Goal: Task Accomplishment & Management: Use online tool/utility

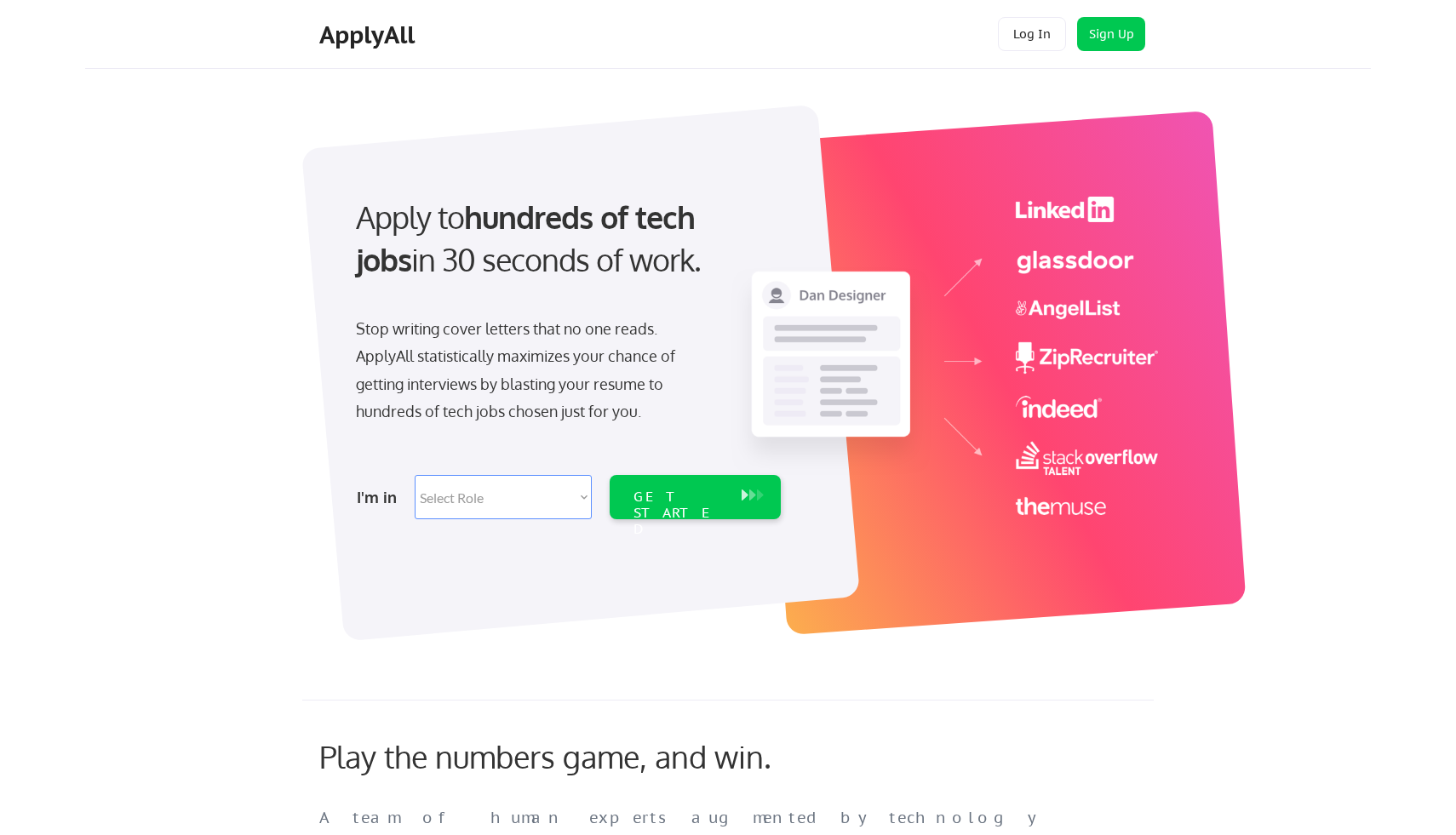
click at [563, 505] on select "Select Role Software Engineering Product Management Customer Success Sales UI/U…" at bounding box center [503, 498] width 177 height 45
select select ""customer_support""
click at [415, 475] on select "Select Role Software Engineering Product Management Customer Success Sales UI/U…" at bounding box center [503, 498] width 177 height 45
select select ""customer_support""
click at [690, 496] on div "GET STARTED" at bounding box center [679, 513] width 91 height 49
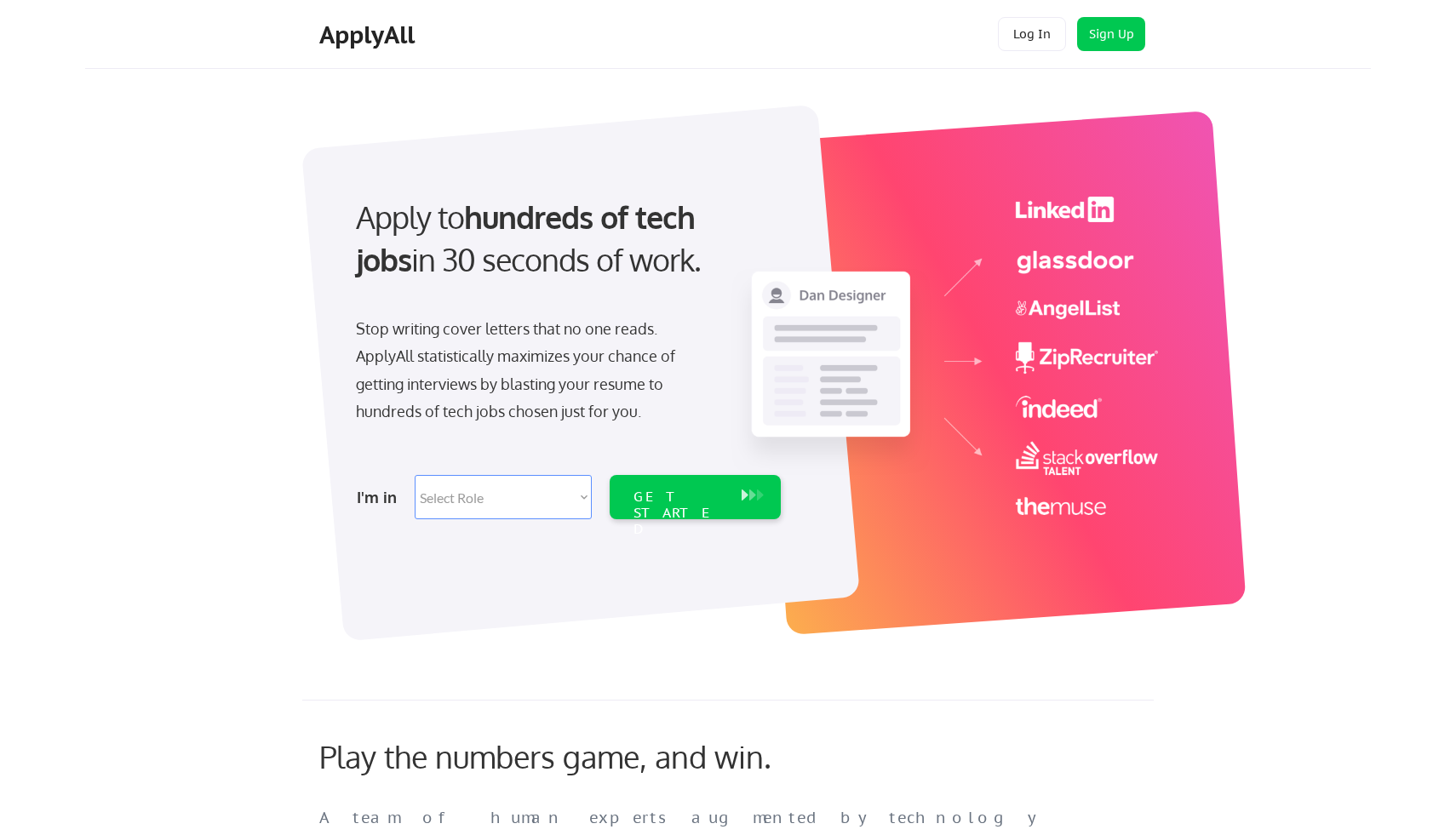
select select ""customer_support""
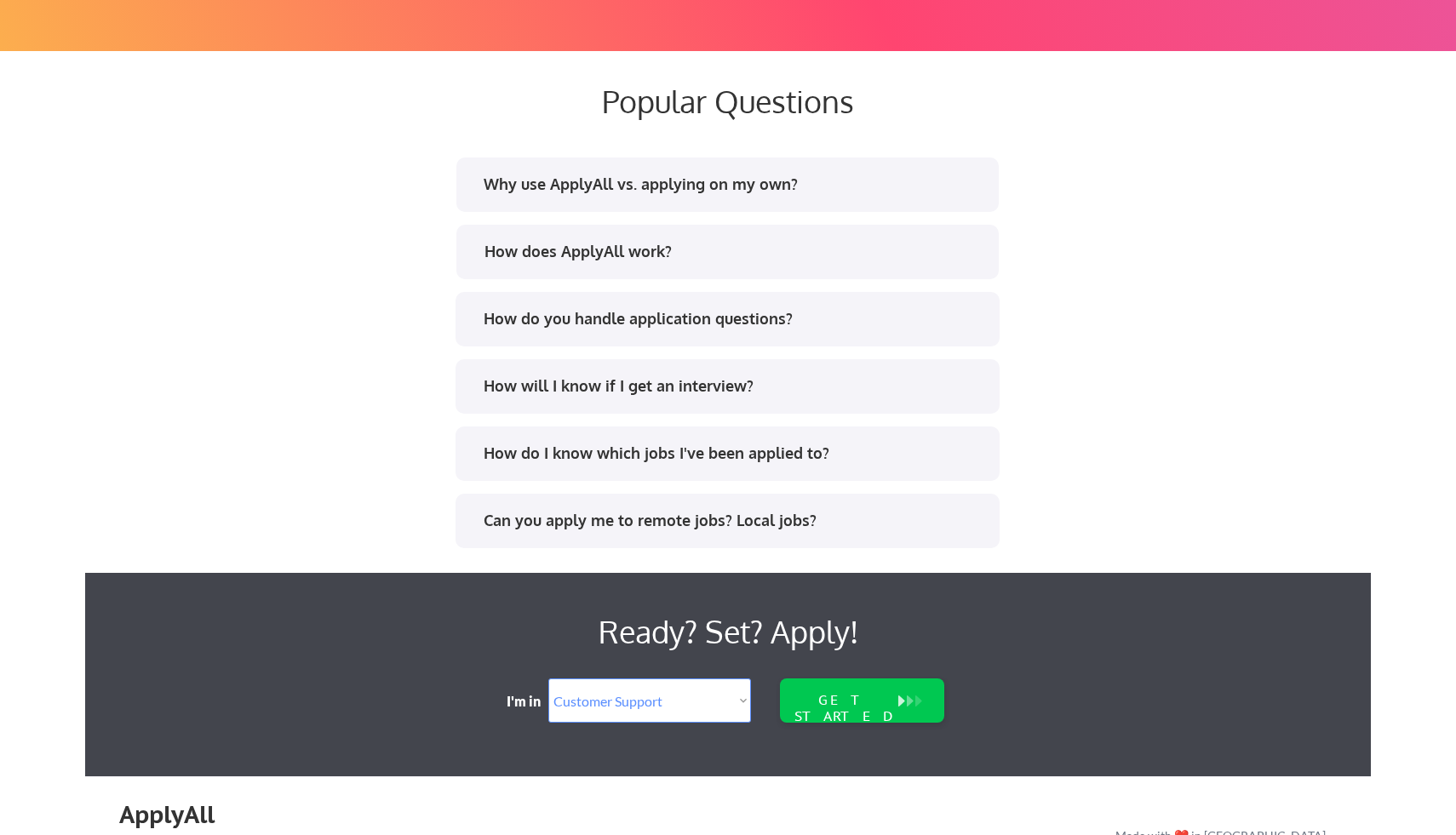
scroll to position [3206, 0]
